Goal: Find specific page/section: Find specific page/section

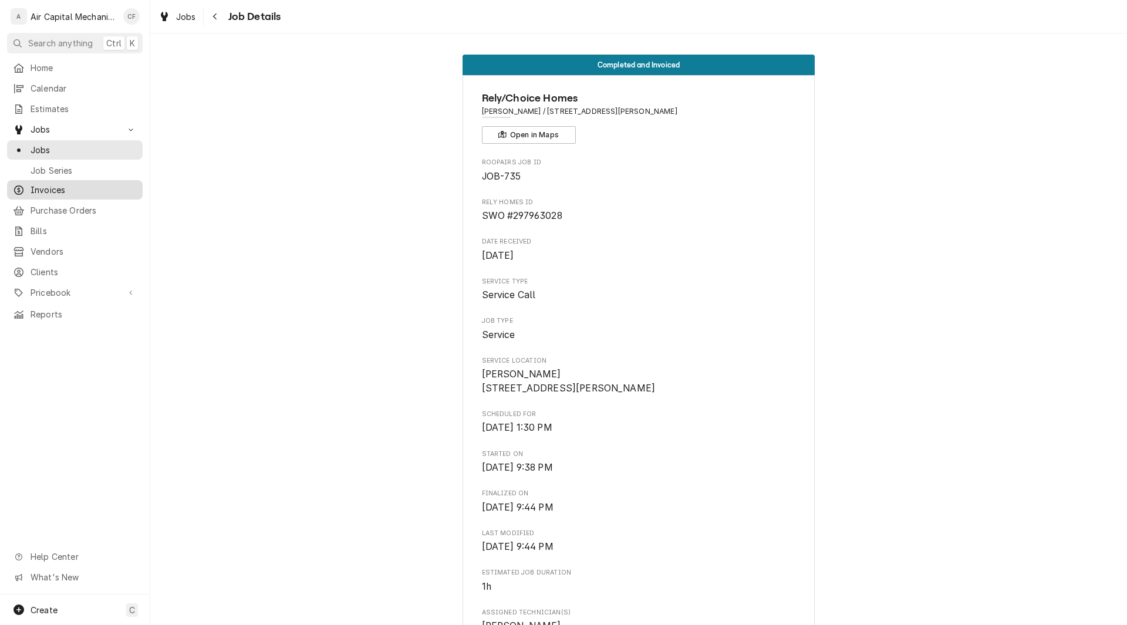
click at [55, 184] on span "Invoices" at bounding box center [84, 190] width 106 height 12
